Goal: Task Accomplishment & Management: Use online tool/utility

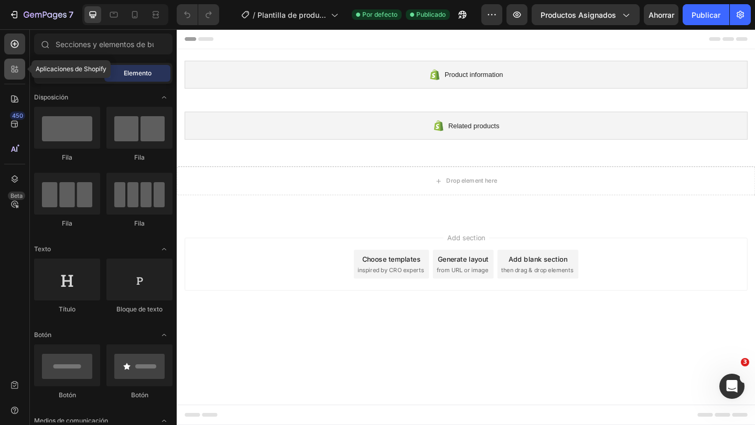
click at [16, 70] on icon at bounding box center [16, 71] width 3 height 3
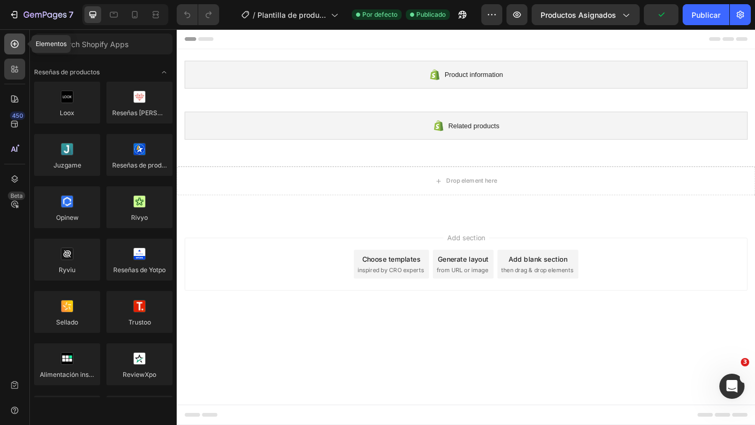
click at [17, 43] on icon at bounding box center [14, 44] width 10 height 10
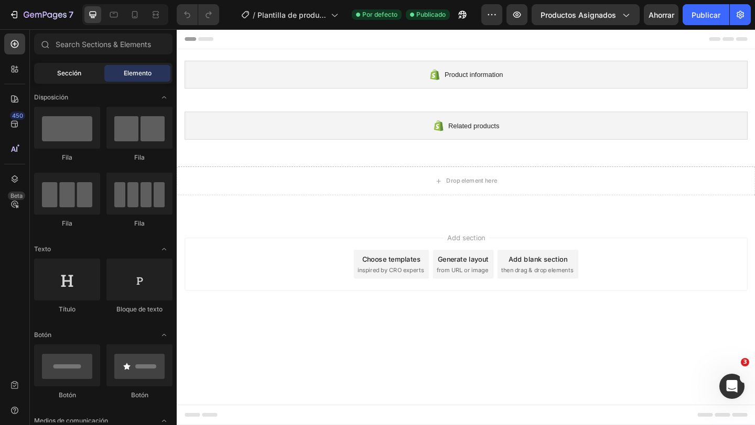
click at [61, 75] on font "Sección" at bounding box center [69, 73] width 24 height 8
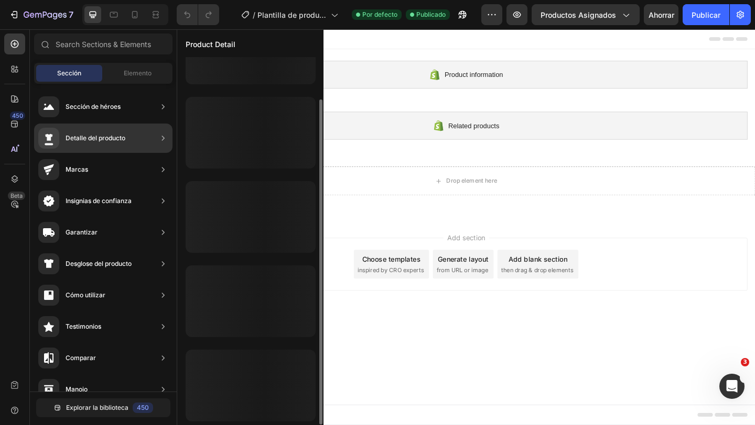
scroll to position [48, 0]
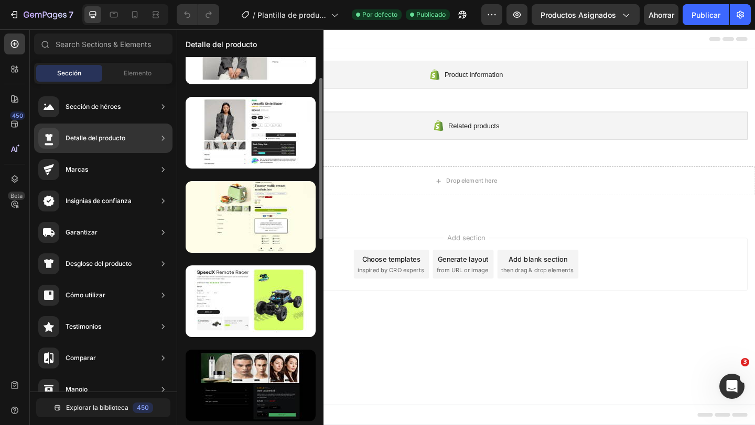
click at [136, 133] on div "Detalle del producto" at bounding box center [103, 138] width 138 height 29
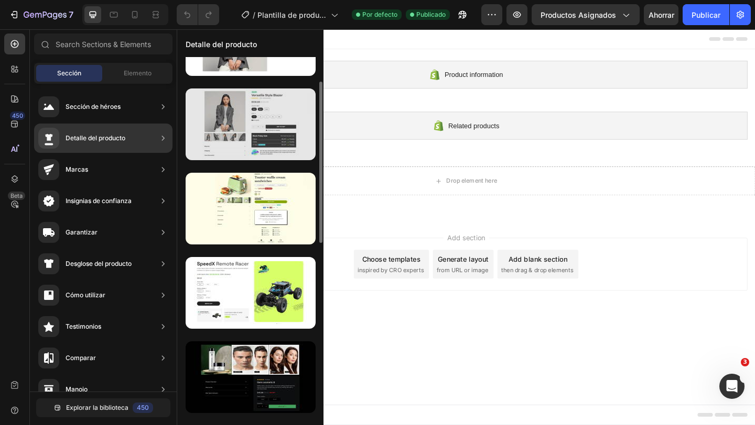
scroll to position [18, 0]
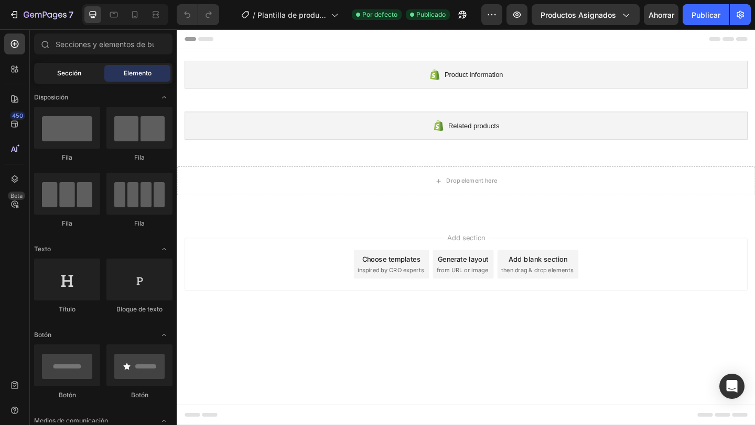
click at [85, 79] on div "Sección" at bounding box center [69, 73] width 66 height 17
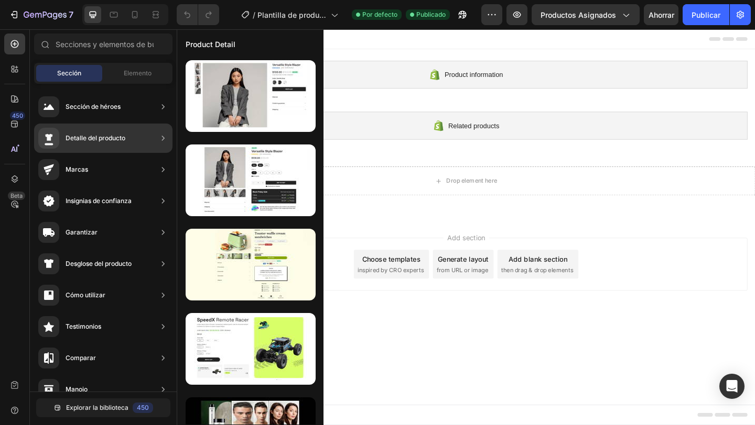
click at [134, 137] on div "Detalle del producto" at bounding box center [103, 138] width 138 height 29
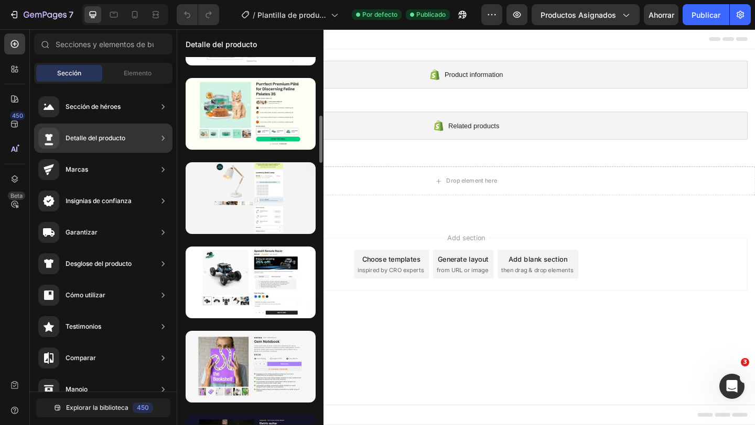
scroll to position [585, 0]
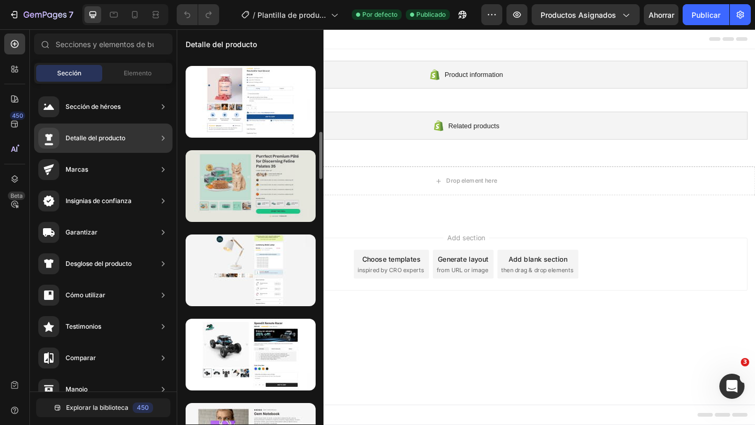
click at [264, 185] on div at bounding box center [250, 186] width 130 height 72
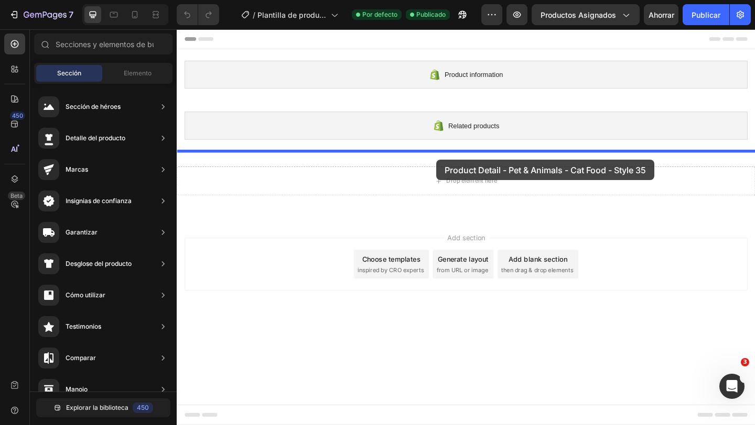
drag, startPoint x: 450, startPoint y: 213, endPoint x: 459, endPoint y: 171, distance: 42.5
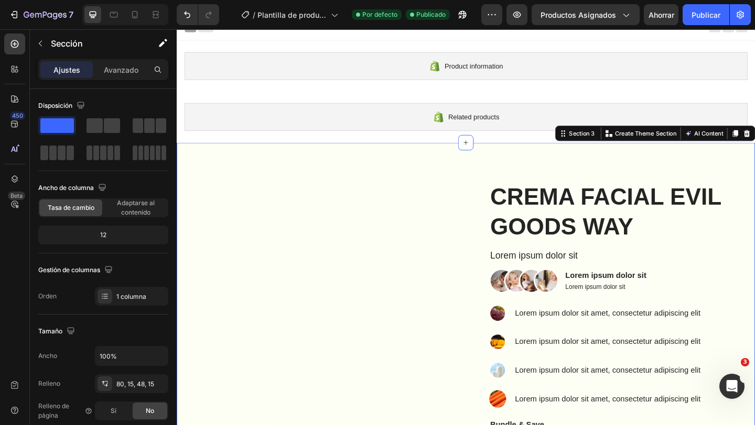
scroll to position [0, 0]
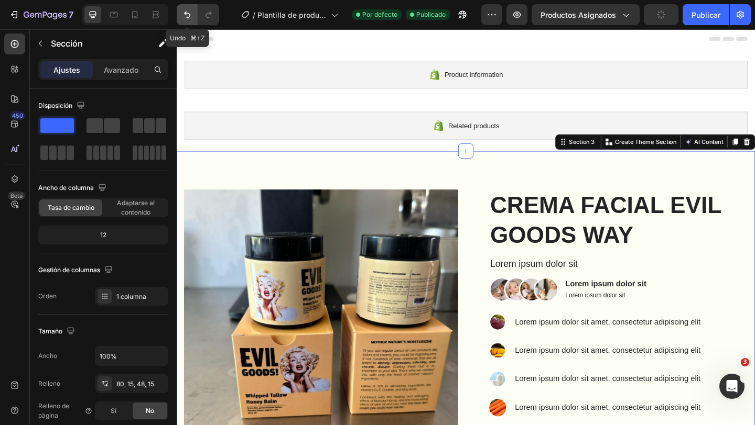
click at [187, 18] on icon "Deshacer/Rehacer" at bounding box center [187, 14] width 10 height 10
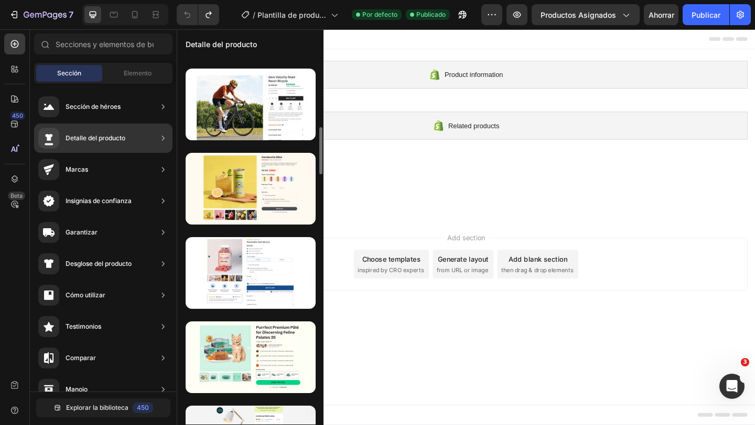
scroll to position [429, 0]
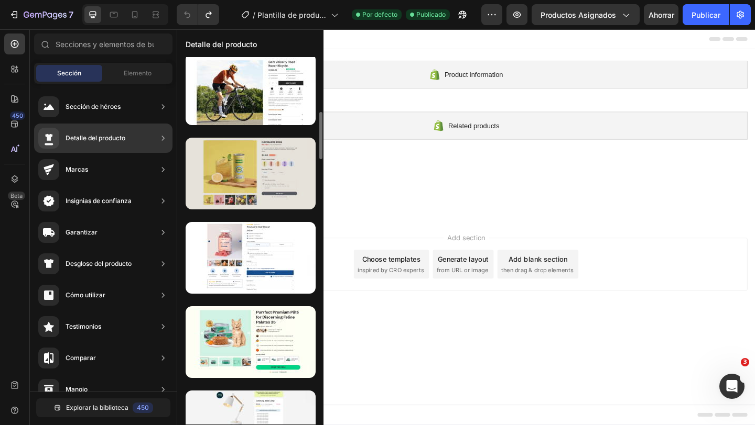
click at [261, 178] on div at bounding box center [250, 174] width 130 height 72
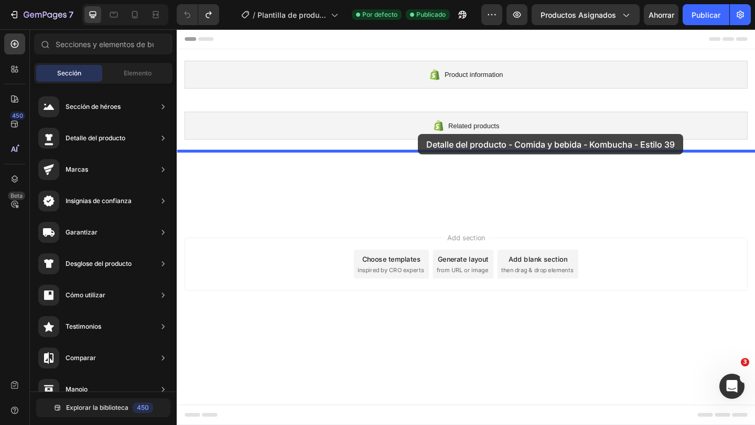
drag, startPoint x: 438, startPoint y: 207, endPoint x: 439, endPoint y: 144, distance: 63.4
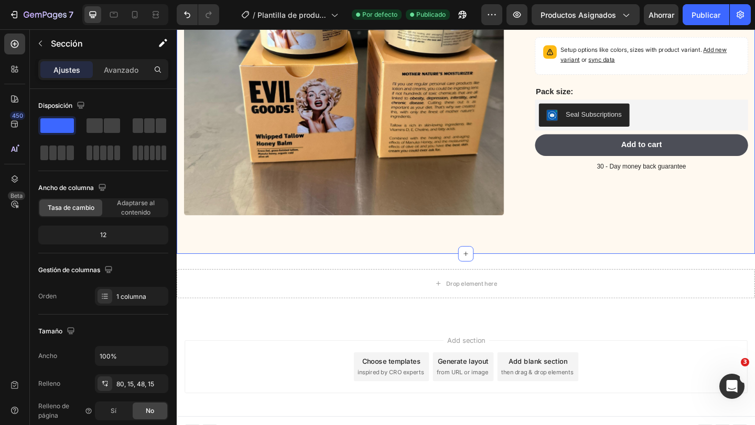
scroll to position [333, 0]
